Goal: Find specific page/section: Find specific page/section

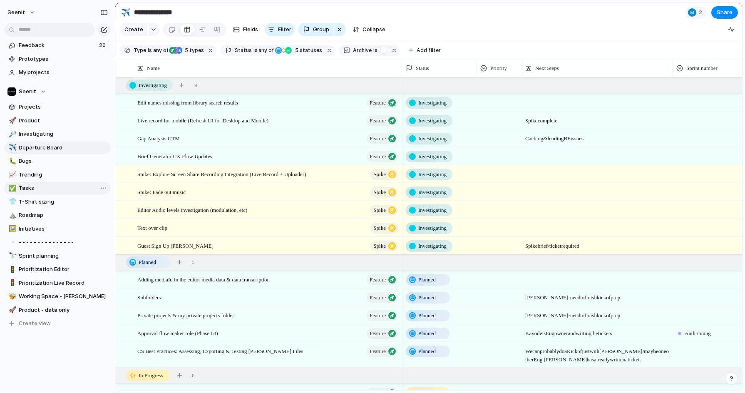
click at [43, 184] on span "Tasks" at bounding box center [63, 188] width 89 height 8
type input "*****"
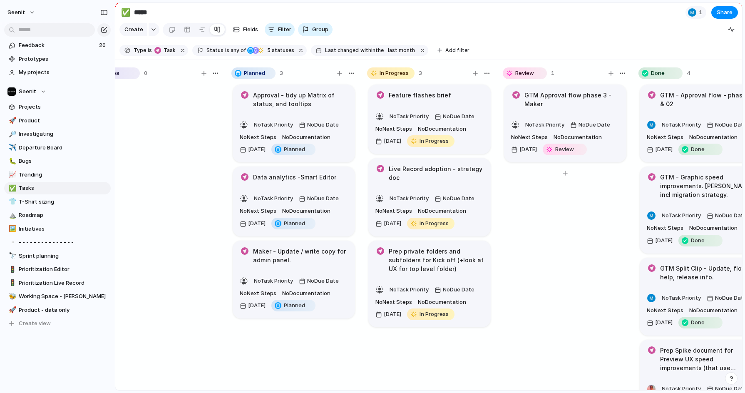
scroll to position [0, 56]
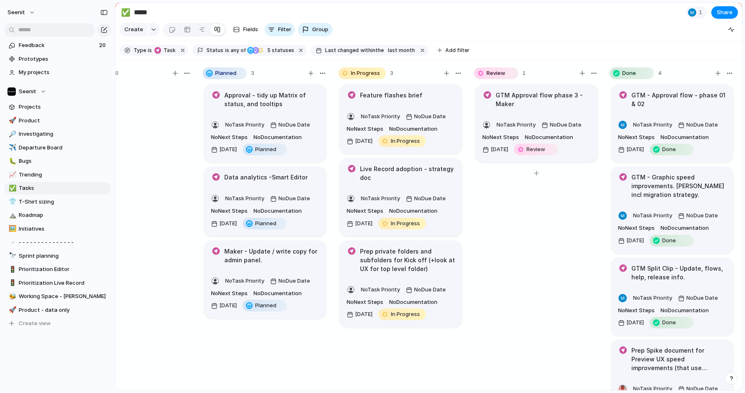
click at [564, 267] on div "GTM Approval flow phase 3 - Maker No Task Priority No Due Date No Next Steps No…" at bounding box center [536, 240] width 125 height 315
